Goal: Task Accomplishment & Management: Manage account settings

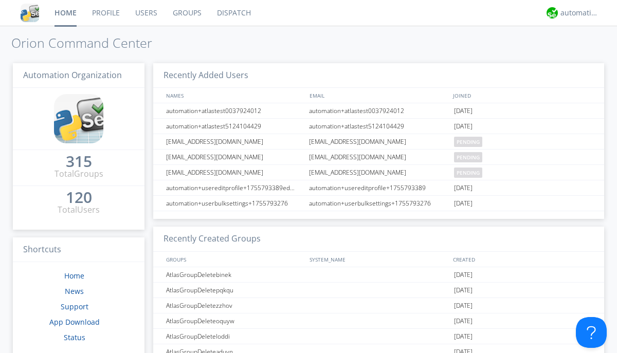
click at [146, 13] on link "Users" at bounding box center [147, 13] width 38 height 26
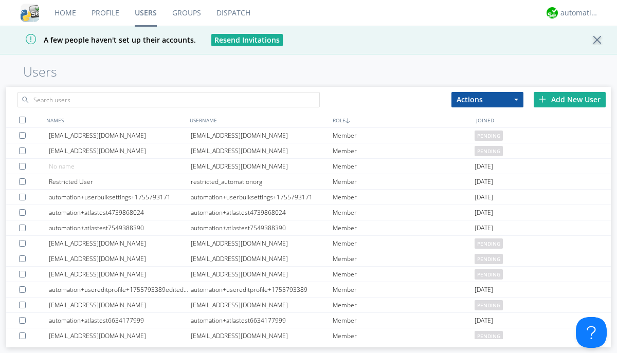
click at [570, 99] on div "Add New User" at bounding box center [570, 99] width 72 height 15
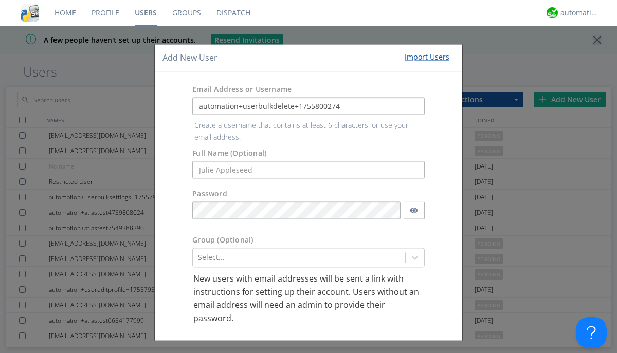
type input "automation+userbulkdelete+1755800274"
click at [373, 344] on button "Create User Account" at bounding box center [377, 351] width 87 height 15
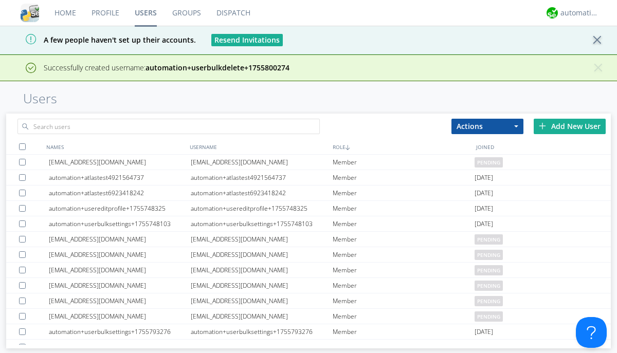
click at [570, 126] on div "Add New User" at bounding box center [570, 126] width 72 height 15
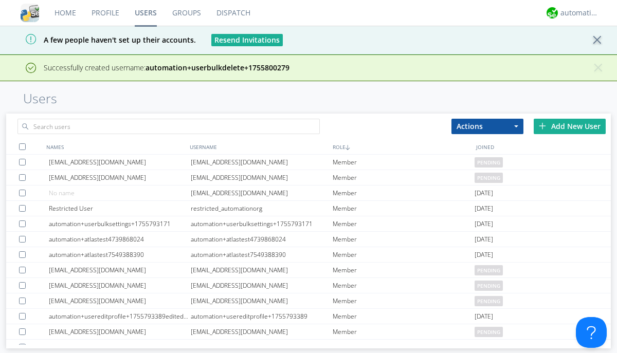
click at [570, 126] on div "Add New User" at bounding box center [570, 126] width 72 height 15
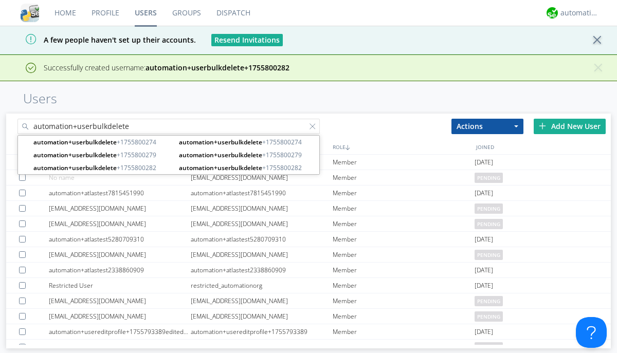
type input "automation+userbulkdelete"
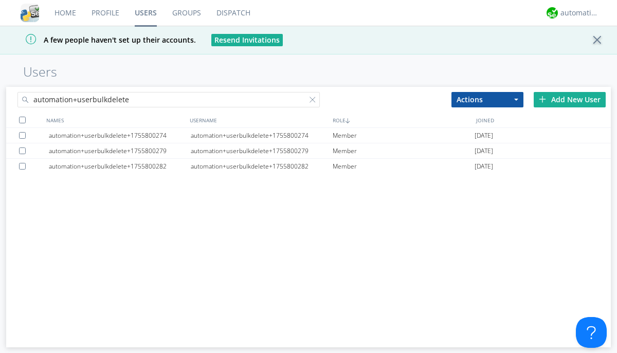
click at [22, 120] on div at bounding box center [22, 120] width 7 height 7
click at [488, 99] on button "Actions" at bounding box center [488, 99] width 72 height 15
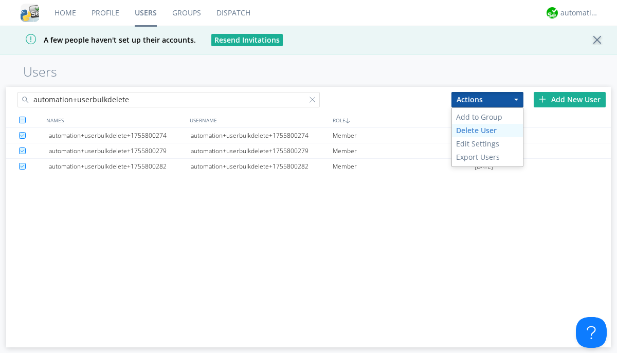
click at [488, 130] on link "Delete User" at bounding box center [487, 130] width 71 height 13
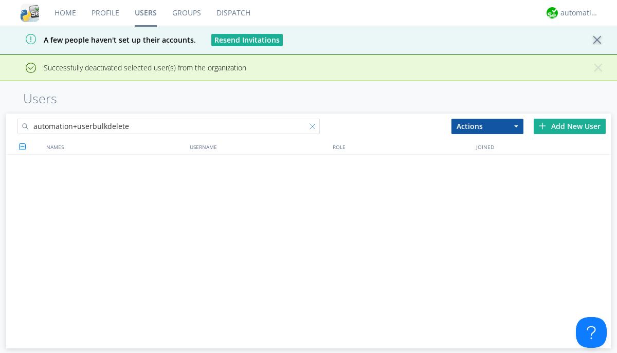
click at [315, 123] on div at bounding box center [315, 128] width 10 height 10
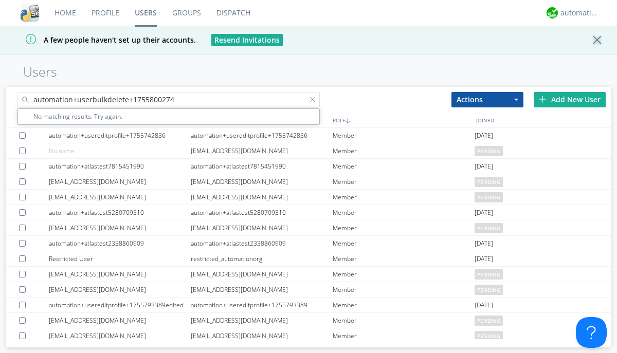
type input "automation+userbulkdelete+1755800274"
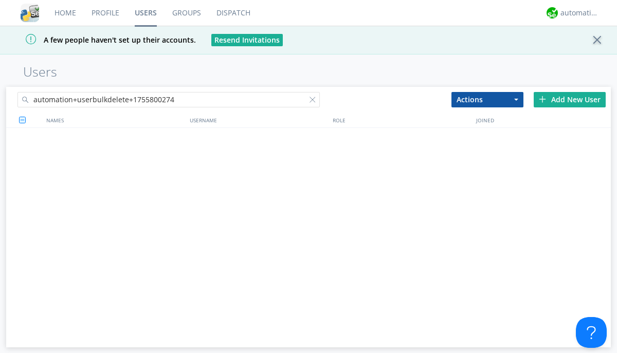
click at [315, 101] on div at bounding box center [315, 102] width 10 height 10
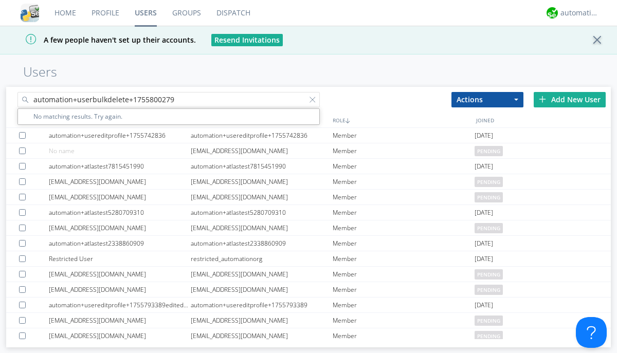
type input "automation+userbulkdelete+1755800279"
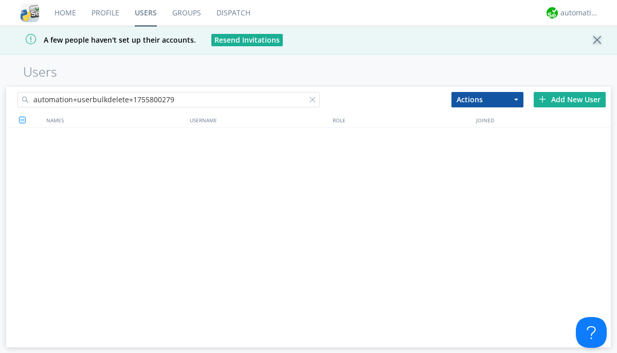
click at [315, 101] on div at bounding box center [315, 102] width 10 height 10
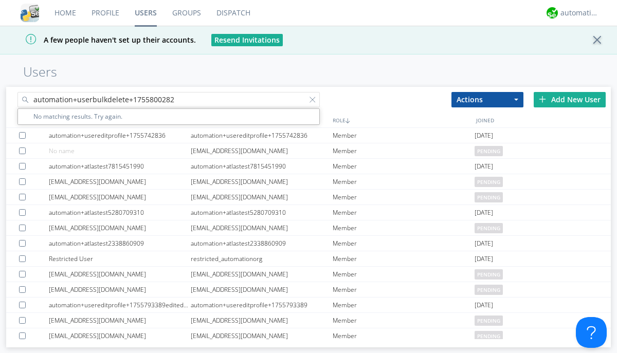
type input "automation+userbulkdelete+1755800282"
